Goal: Task Accomplishment & Management: Manage account settings

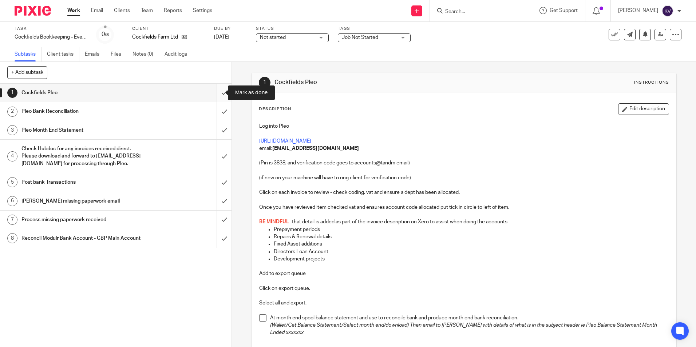
click at [212, 91] on input "submit" at bounding box center [115, 93] width 231 height 18
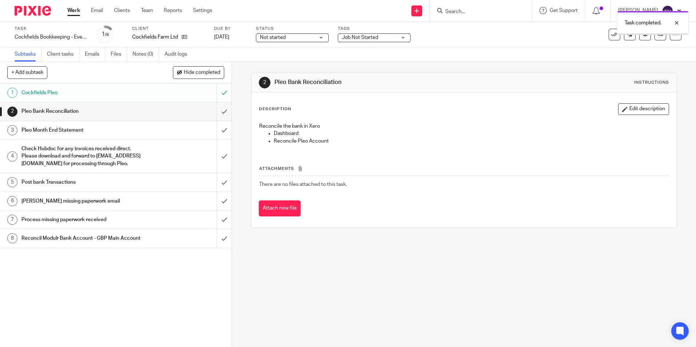
drag, startPoint x: 0, startPoint y: 0, endPoint x: 215, endPoint y: 112, distance: 242.4
click at [215, 112] on input "submit" at bounding box center [115, 111] width 231 height 18
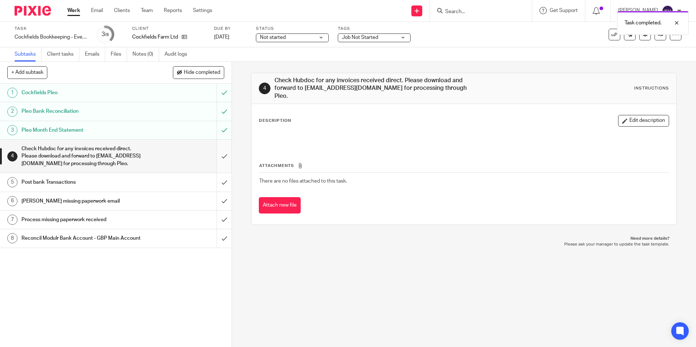
click at [214, 157] on input "submit" at bounding box center [115, 156] width 231 height 33
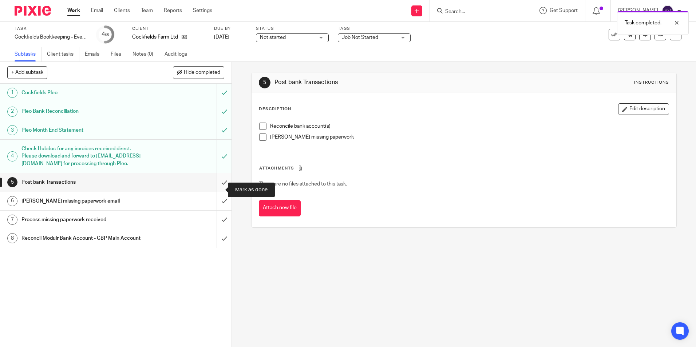
click at [215, 187] on input "submit" at bounding box center [115, 182] width 231 height 18
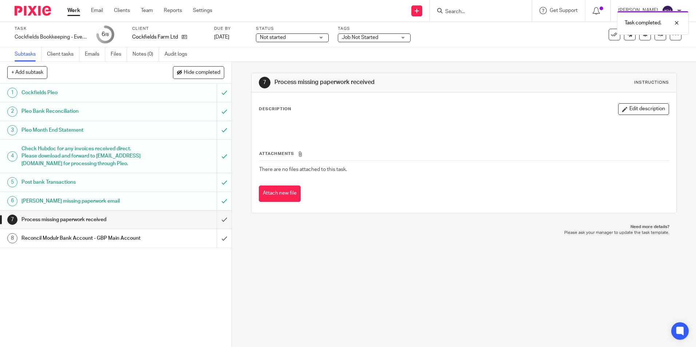
click at [77, 206] on h1 "[PERSON_NAME] missing paperwork email" at bounding box center [83, 201] width 125 height 11
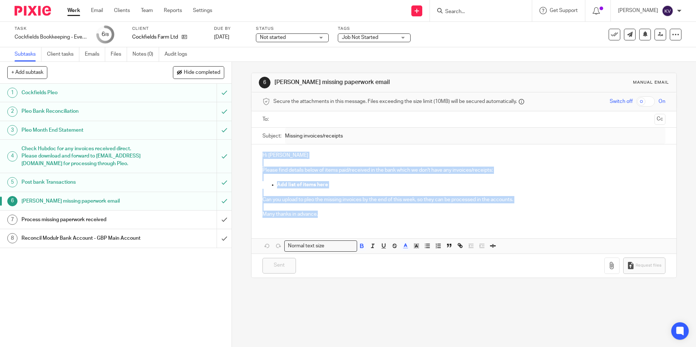
drag, startPoint x: 260, startPoint y: 152, endPoint x: 326, endPoint y: 214, distance: 90.6
click at [326, 214] on div "Hi Robert Please find details below of items paid/received in the bank which we…" at bounding box center [464, 184] width 424 height 79
copy div "Hi Robert Please find details below of items paid/received in the bank which we…"
click at [215, 229] on input "submit" at bounding box center [115, 220] width 231 height 18
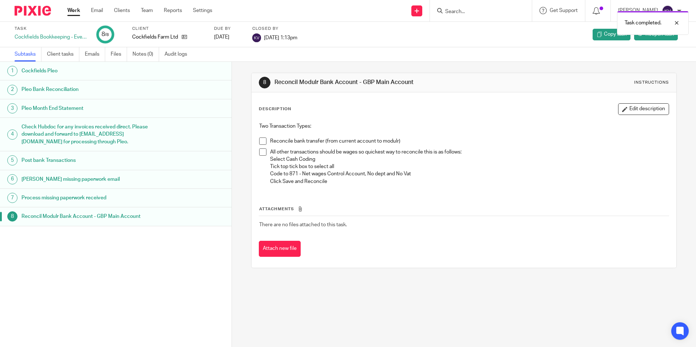
click at [75, 13] on link "Work" at bounding box center [73, 10] width 13 height 7
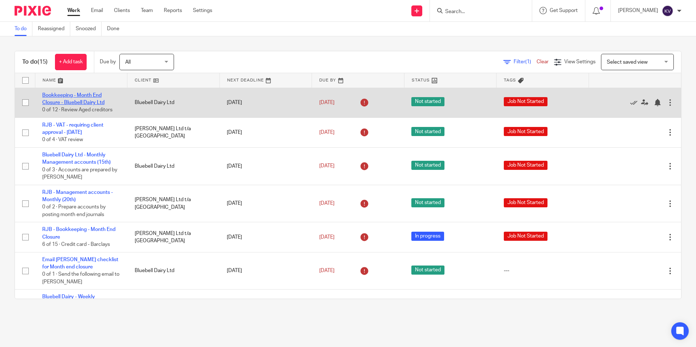
click at [63, 101] on link "Bookkeeping - Month End Closure - Bluebell Dairy Ltd" at bounding box center [73, 99] width 62 height 12
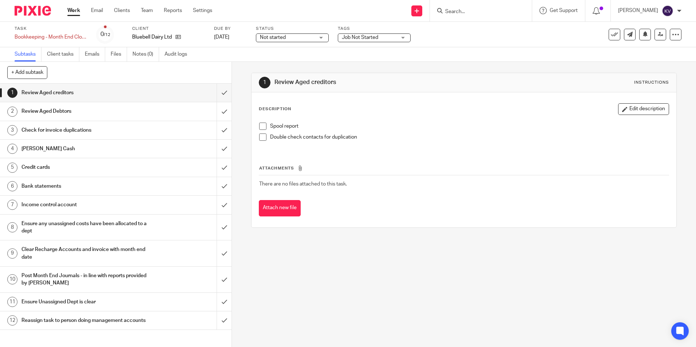
click at [69, 9] on link "Work" at bounding box center [73, 10] width 13 height 7
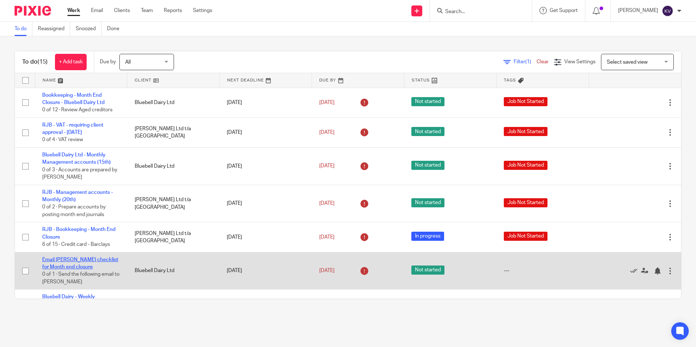
click at [64, 258] on link "Email [PERSON_NAME] checklist for Month end closure" at bounding box center [80, 263] width 76 height 12
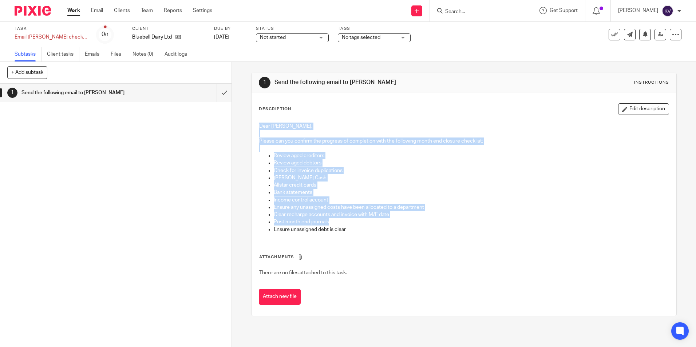
drag, startPoint x: 258, startPoint y: 126, endPoint x: 360, endPoint y: 221, distance: 139.1
click at [360, 221] on div "Dear Dipak, Please can you confirm the progress of completion with the followin…" at bounding box center [464, 179] width 416 height 120
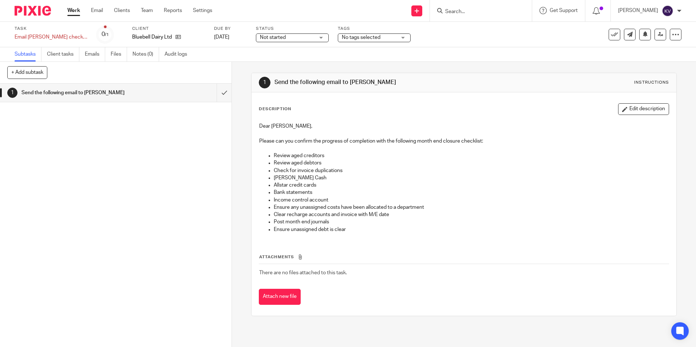
drag, startPoint x: 360, startPoint y: 221, endPoint x: 365, endPoint y: 102, distance: 119.1
click at [365, 102] on div "Description Edit description Dear Dipak, Please can you confirm the progress of…" at bounding box center [464, 203] width 424 height 223
click at [214, 93] on input "submit" at bounding box center [115, 93] width 231 height 18
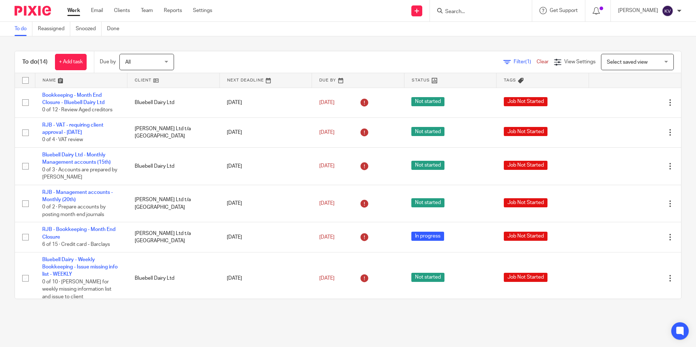
scroll to position [146, 0]
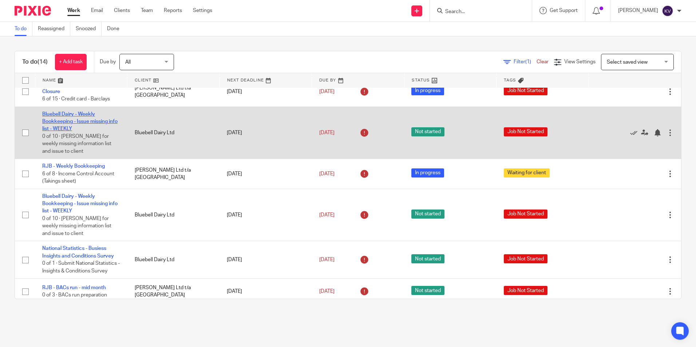
click at [62, 123] on link "Bluebell Dairy - Weekly Bookkeeping - Issue missing info list - WEEKLY" at bounding box center [79, 122] width 75 height 20
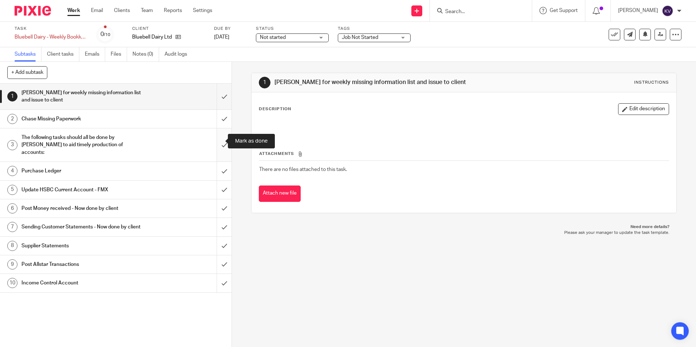
click at [217, 145] on input "submit" at bounding box center [115, 144] width 231 height 33
click at [217, 162] on input "submit" at bounding box center [115, 171] width 231 height 18
click at [217, 185] on input "submit" at bounding box center [115, 190] width 231 height 18
click at [216, 199] on input "submit" at bounding box center [115, 208] width 231 height 18
click at [217, 219] on input "submit" at bounding box center [115, 227] width 231 height 18
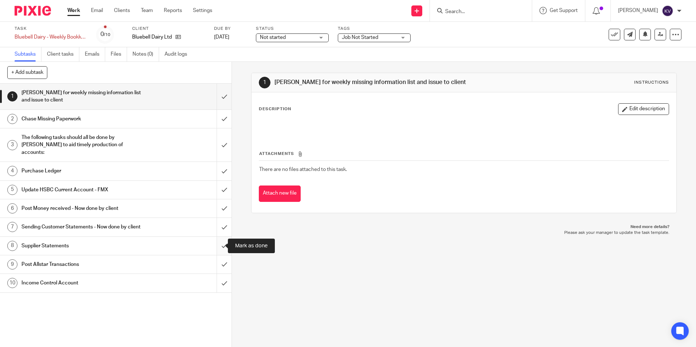
click at [217, 244] on input "submit" at bounding box center [115, 246] width 231 height 18
click at [216, 267] on input "submit" at bounding box center [115, 265] width 231 height 18
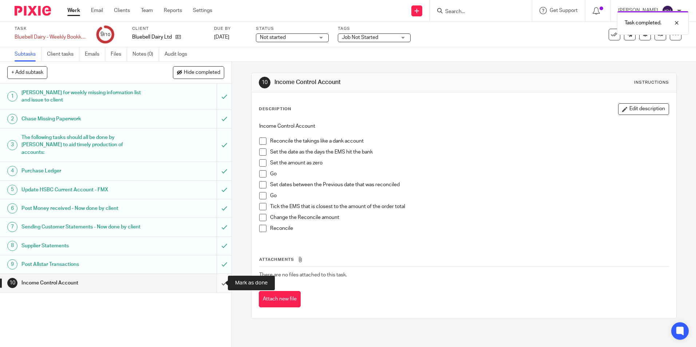
click at [218, 286] on input "submit" at bounding box center [115, 283] width 231 height 18
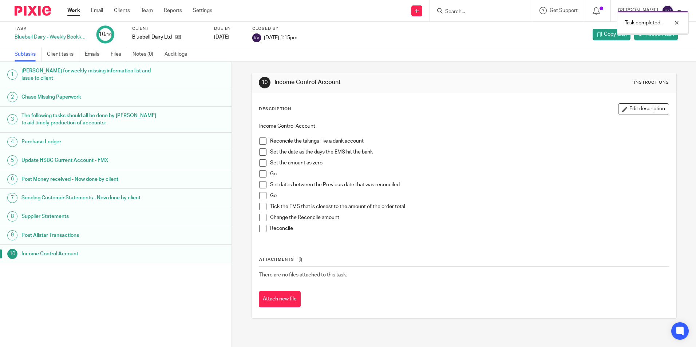
click at [74, 10] on link "Work" at bounding box center [73, 10] width 13 height 7
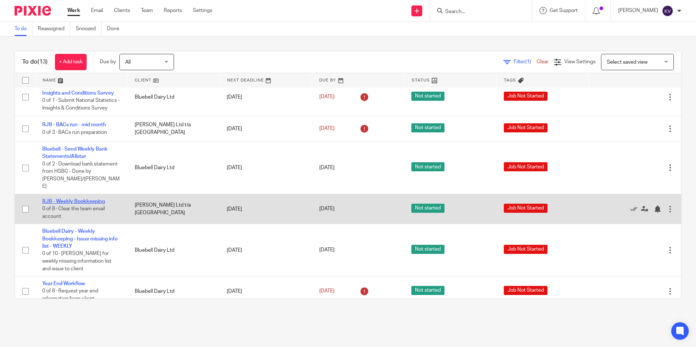
scroll to position [111, 0]
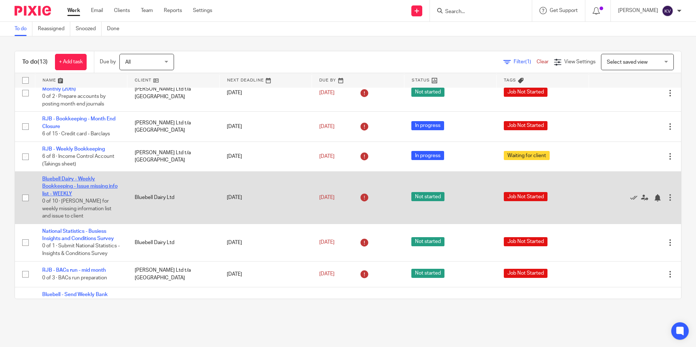
click at [53, 185] on link "Bluebell Dairy - Weekly Bookkeeping - Issue missing info list - WEEKLY" at bounding box center [79, 187] width 75 height 20
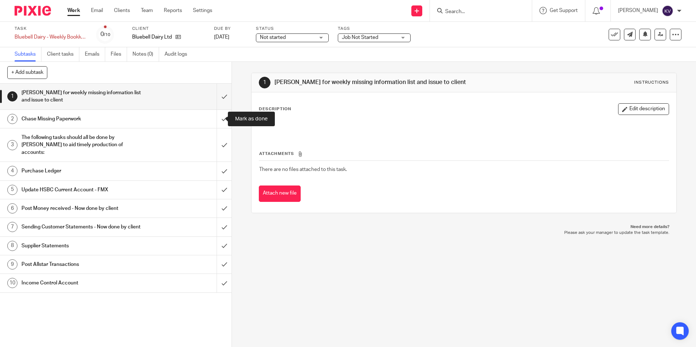
click at [219, 120] on input "submit" at bounding box center [115, 119] width 231 height 18
click at [222, 145] on input "submit" at bounding box center [115, 144] width 231 height 33
drag, startPoint x: 219, startPoint y: 163, endPoint x: 216, endPoint y: 178, distance: 15.1
click at [219, 163] on input "submit" at bounding box center [115, 171] width 231 height 18
click at [216, 181] on input "submit" at bounding box center [115, 190] width 231 height 18
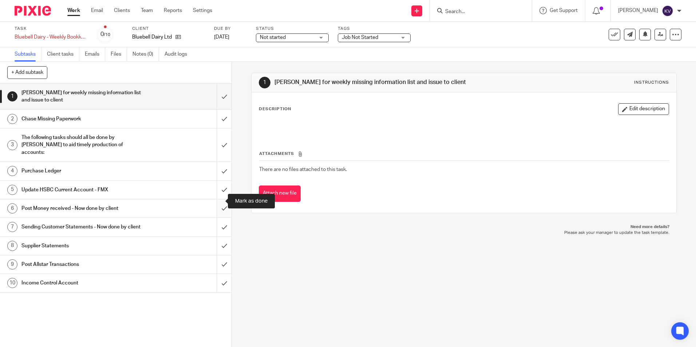
click at [218, 199] on input "submit" at bounding box center [115, 208] width 231 height 18
click at [217, 225] on input "submit" at bounding box center [115, 227] width 231 height 18
click at [219, 244] on input "submit" at bounding box center [115, 246] width 231 height 18
click at [218, 270] on input "submit" at bounding box center [115, 265] width 231 height 18
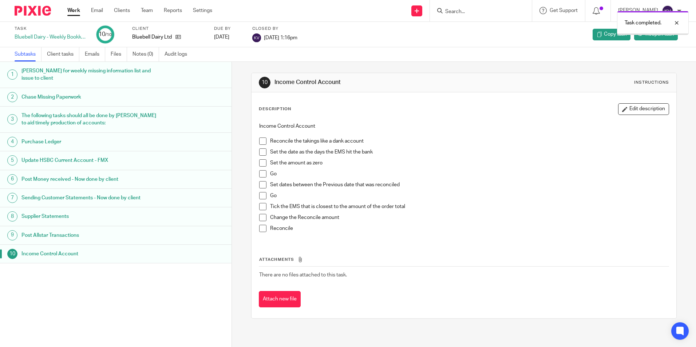
click at [75, 12] on link "Work" at bounding box center [73, 10] width 13 height 7
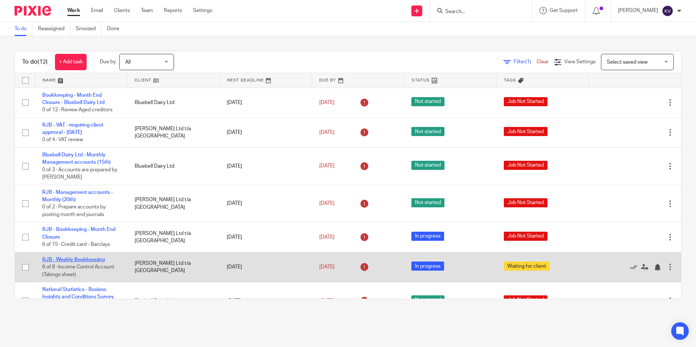
click at [66, 260] on link "RJB - Weekly Bookkeeping" at bounding box center [73, 259] width 63 height 5
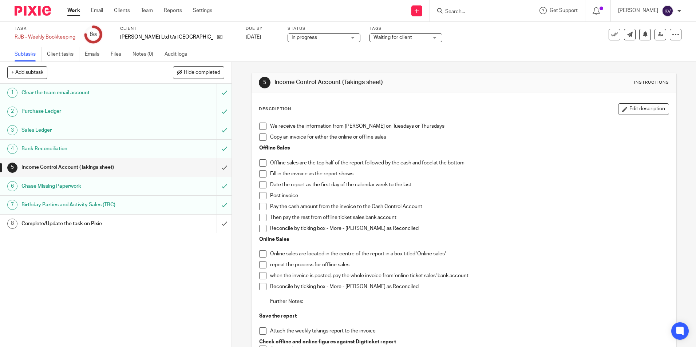
click at [72, 12] on link "Work" at bounding box center [73, 10] width 13 height 7
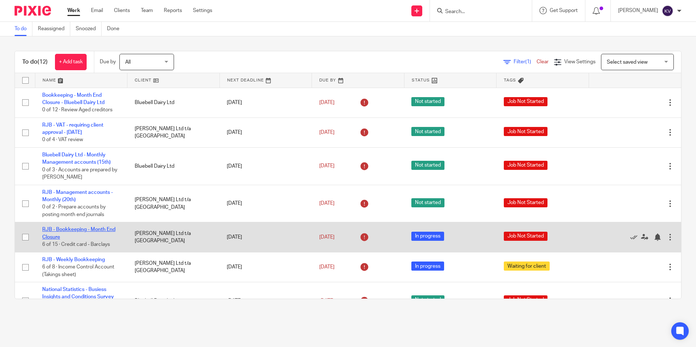
click at [66, 232] on link "RJB - Bookkeeping - Month End Closure" at bounding box center [78, 233] width 73 height 12
